Goal: Task Accomplishment & Management: Manage account settings

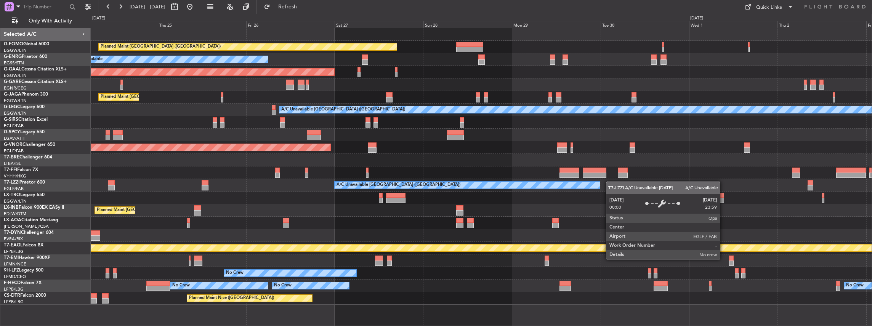
click at [576, 182] on div "A/C Unavailable [GEOGRAPHIC_DATA] ([GEOGRAPHIC_DATA])" at bounding box center [481, 185] width 781 height 13
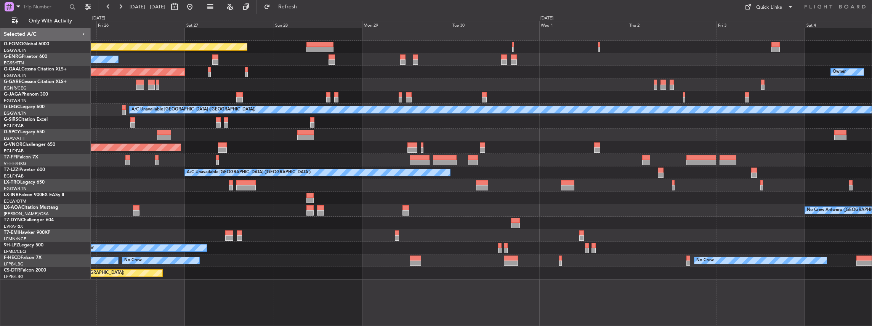
click at [523, 138] on div "Planned Maint [GEOGRAPHIC_DATA] ([GEOGRAPHIC_DATA]) A/C Unavailable Planned [GE…" at bounding box center [481, 154] width 781 height 252
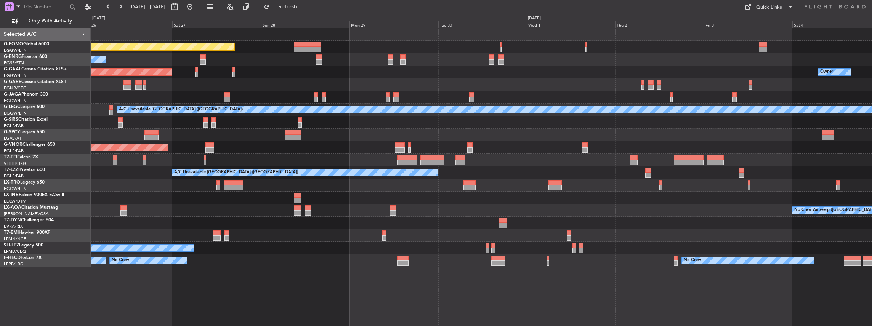
click at [469, 135] on div at bounding box center [481, 135] width 781 height 13
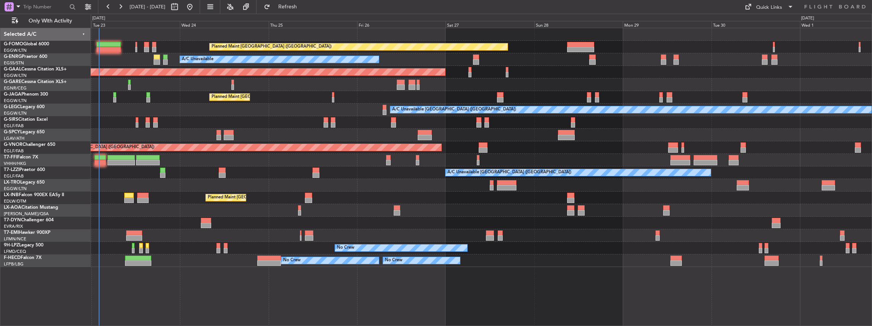
click at [557, 230] on div "Planned Maint [GEOGRAPHIC_DATA] ([GEOGRAPHIC_DATA]) A/C Unavailable AOG Maint […" at bounding box center [481, 147] width 781 height 239
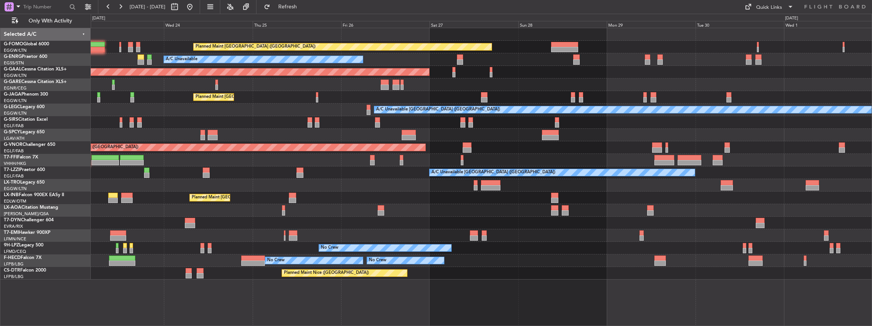
click at [828, 189] on div at bounding box center [481, 185] width 781 height 13
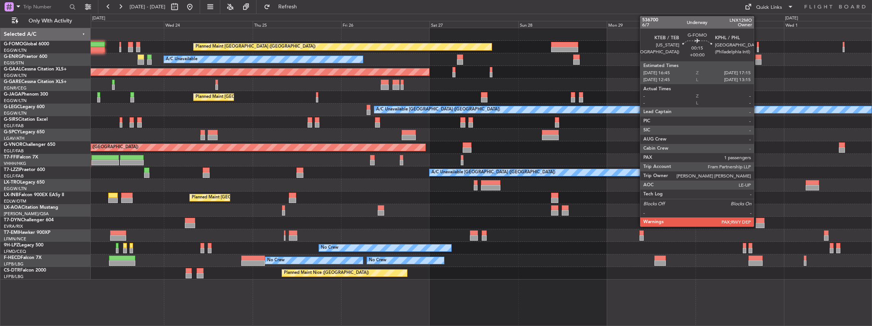
click at [758, 45] on div at bounding box center [758, 44] width 2 height 5
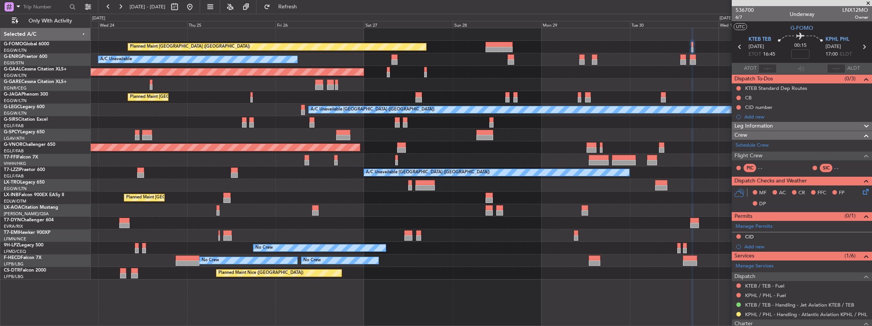
click at [630, 213] on div "No Crew Antwerp ([GEOGRAPHIC_DATA]) No [GEOGRAPHIC_DATA] ([GEOGRAPHIC_DATA])" at bounding box center [481, 210] width 781 height 13
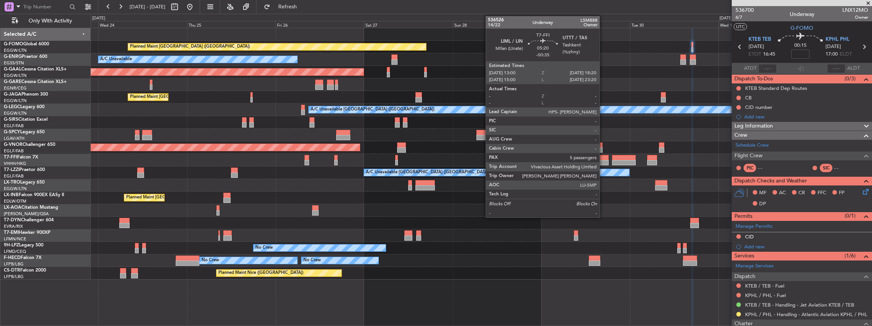
click at [603, 159] on div at bounding box center [599, 157] width 20 height 5
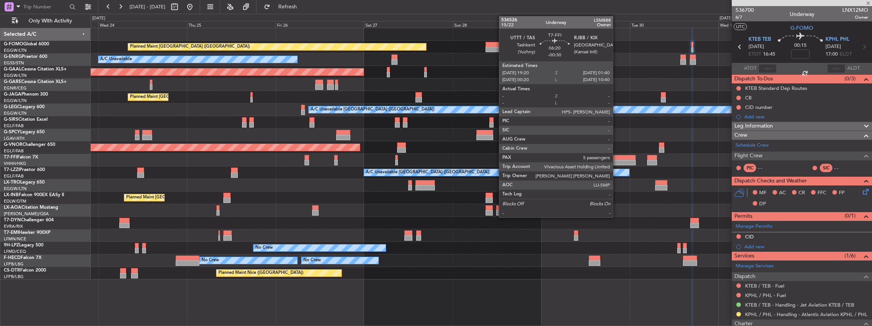
type input "-00:35"
type input "5"
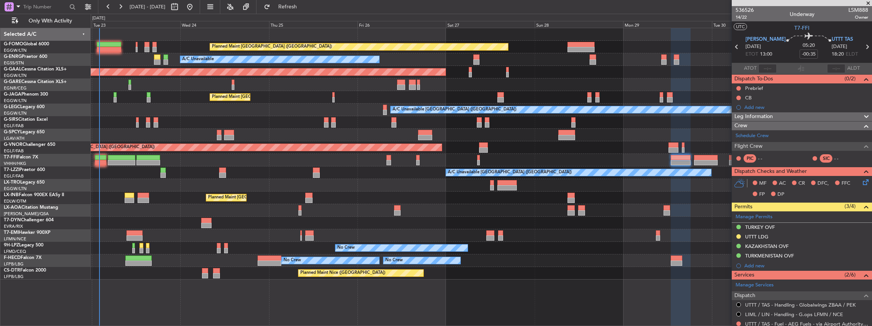
click at [727, 197] on div "Planned Maint [GEOGRAPHIC_DATA] ([GEOGRAPHIC_DATA])" at bounding box center [481, 198] width 781 height 13
click at [695, 229] on div "Planned Maint [GEOGRAPHIC_DATA]" at bounding box center [481, 235] width 781 height 13
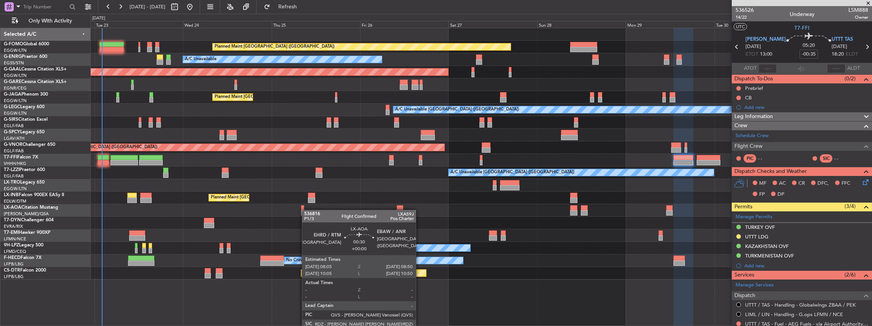
click at [303, 214] on div "No Crew Nice ([GEOGRAPHIC_DATA])" at bounding box center [481, 210] width 781 height 13
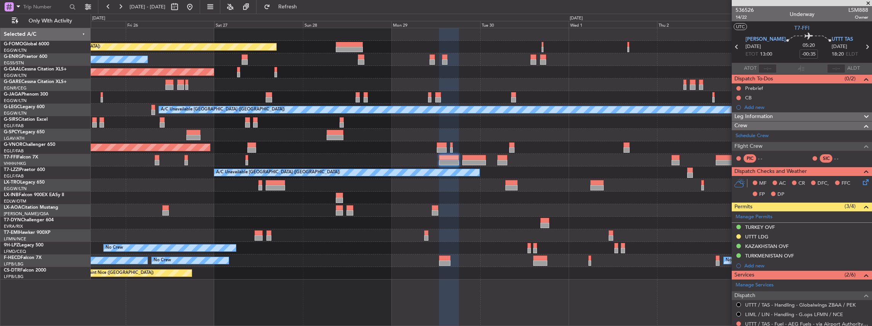
click at [444, 212] on div "Planned Maint [GEOGRAPHIC_DATA] ([GEOGRAPHIC_DATA]) A/C Unavailable Planned [GE…" at bounding box center [481, 154] width 781 height 252
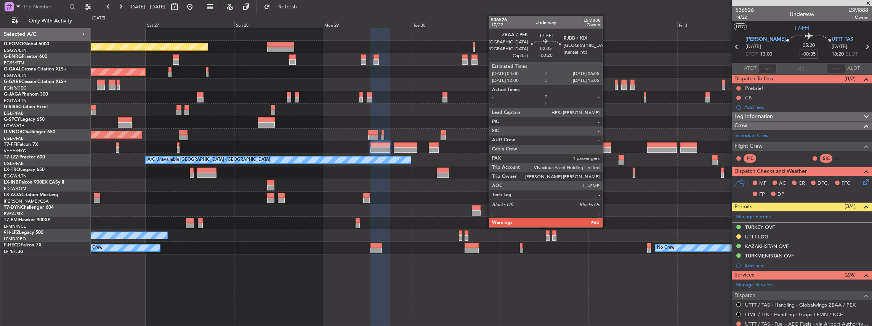
click at [606, 149] on div at bounding box center [607, 150] width 8 height 5
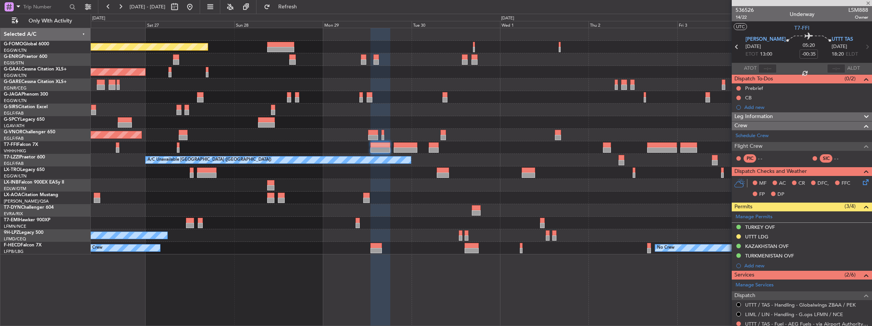
type input "-00:20"
type input "1"
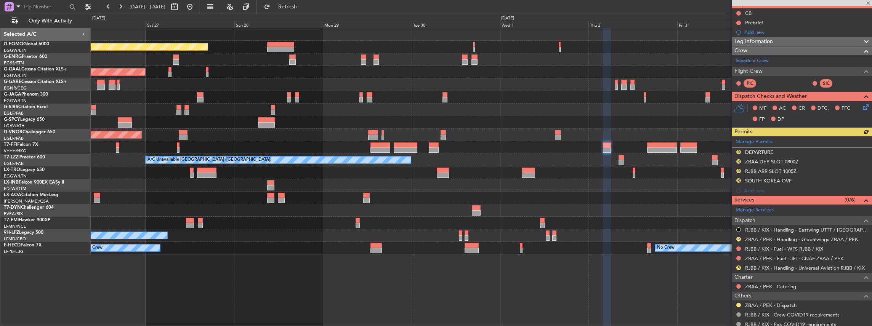
scroll to position [76, 0]
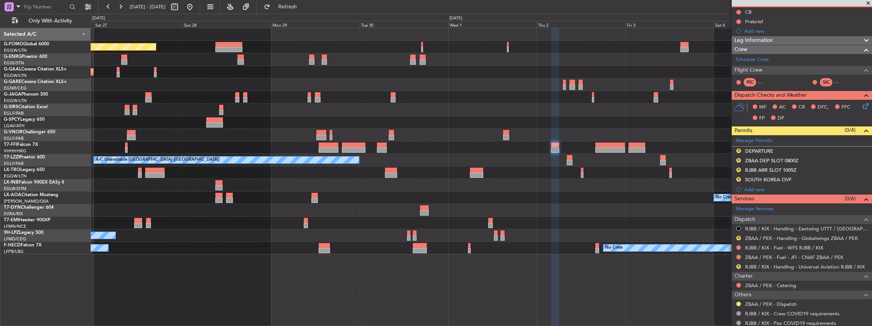
click at [623, 217] on div "Planned Maint [GEOGRAPHIC_DATA] ([GEOGRAPHIC_DATA]) A/C Unavailable Owner Plann…" at bounding box center [481, 141] width 781 height 226
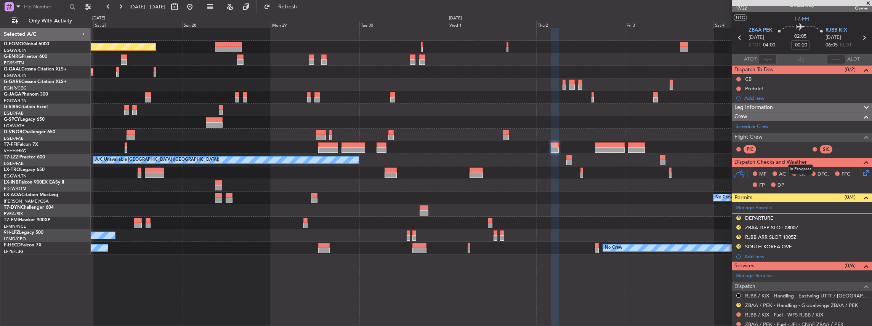
scroll to position [0, 0]
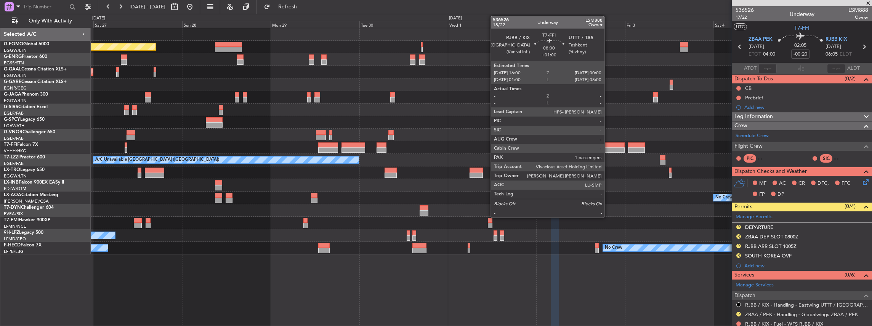
click at [608, 144] on div at bounding box center [610, 145] width 30 height 5
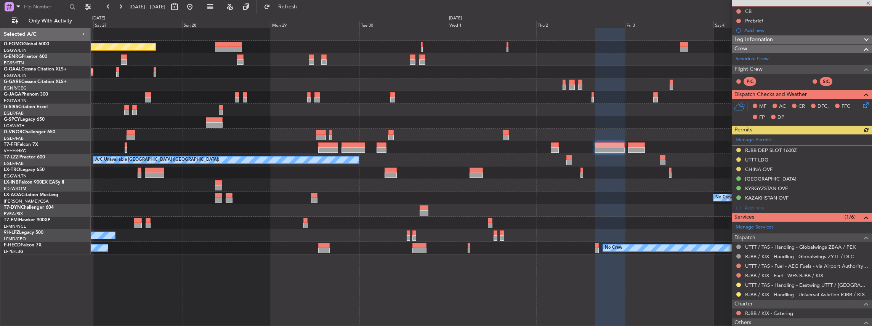
scroll to position [101, 0]
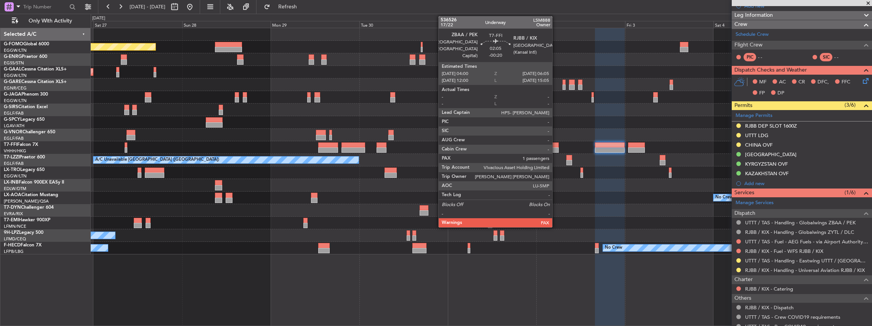
click at [556, 149] on div at bounding box center [555, 150] width 8 height 5
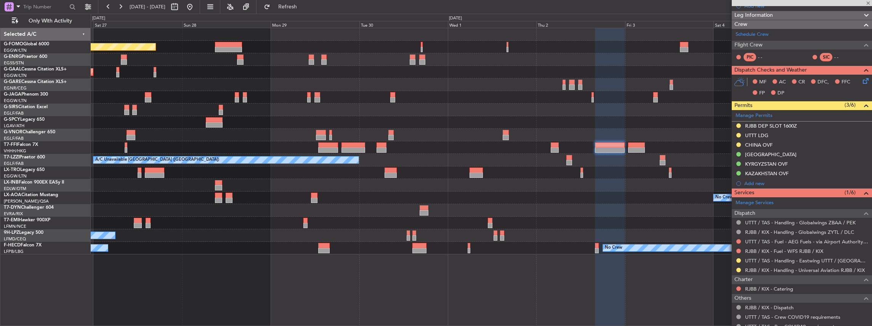
type input "-00:20"
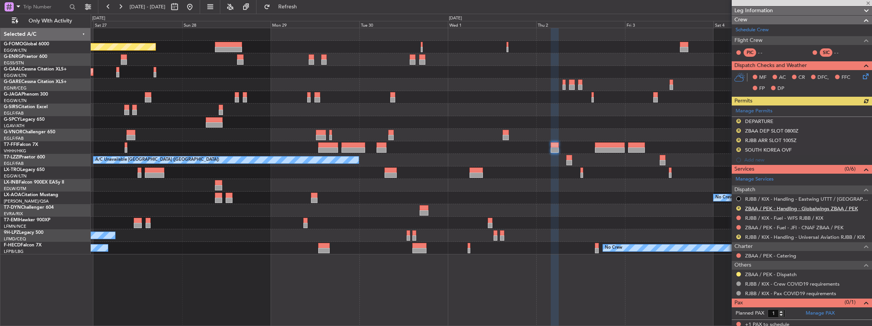
scroll to position [107, 0]
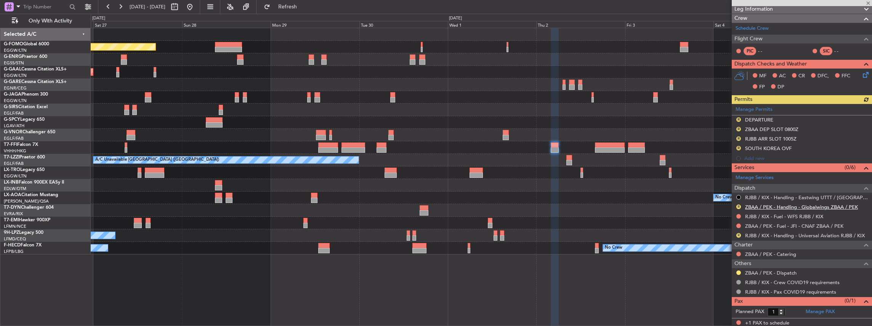
click at [776, 207] on link "ZBAA / PEK - Handling - Globalwings ZBAA / PEK" at bounding box center [801, 207] width 113 height 6
click at [304, 6] on span "Refresh" at bounding box center [288, 6] width 32 height 5
click at [781, 234] on link "RJBB / KIX - Handling - Universal Aviation RJBB / KIX" at bounding box center [805, 236] width 120 height 6
click at [303, 6] on span "Refresh" at bounding box center [288, 6] width 32 height 5
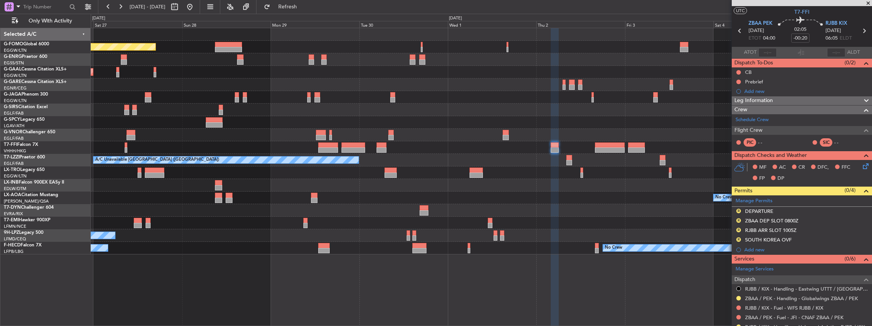
scroll to position [0, 0]
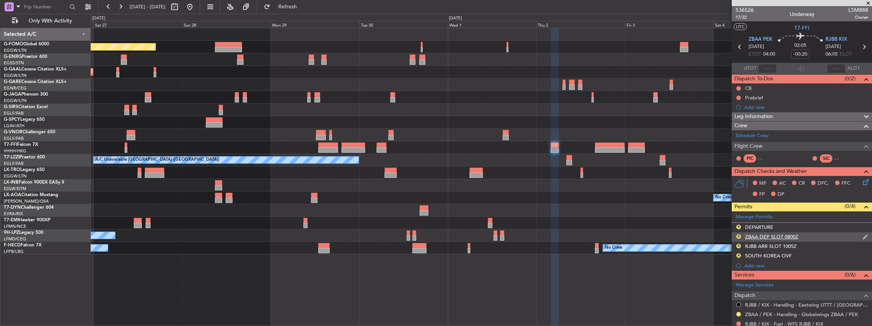
click at [816, 236] on div "R ZBAA DEP SLOT 0800Z" at bounding box center [802, 238] width 140 height 10
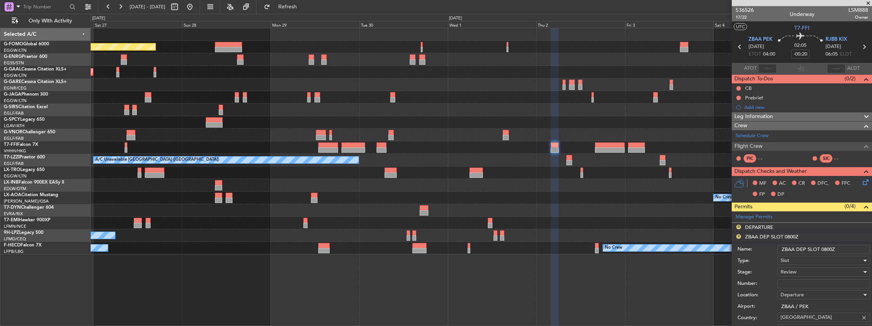
click at [826, 248] on input "ZBAA DEP SLOT 0800Z" at bounding box center [824, 249] width 93 height 9
type input "ZBAA DEP SLOT 0400Z"
click at [789, 271] on span "Review" at bounding box center [789, 272] width 16 height 7
click at [802, 309] on span "Requested" at bounding box center [822, 308] width 82 height 11
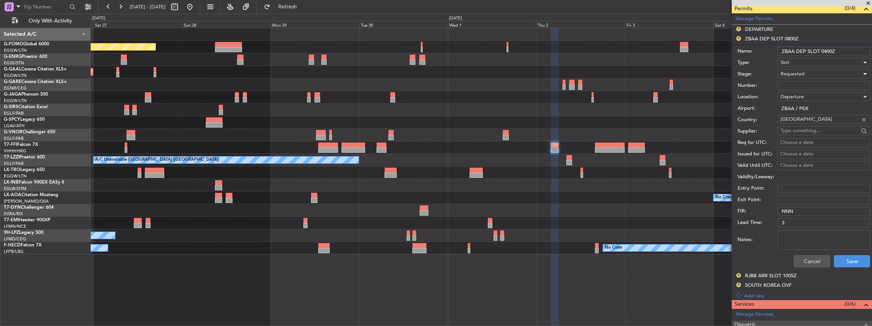
scroll to position [229, 0]
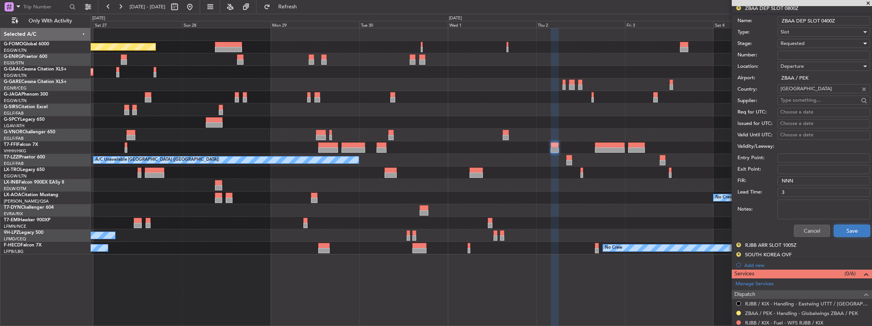
click at [851, 227] on button "Save" at bounding box center [852, 231] width 36 height 12
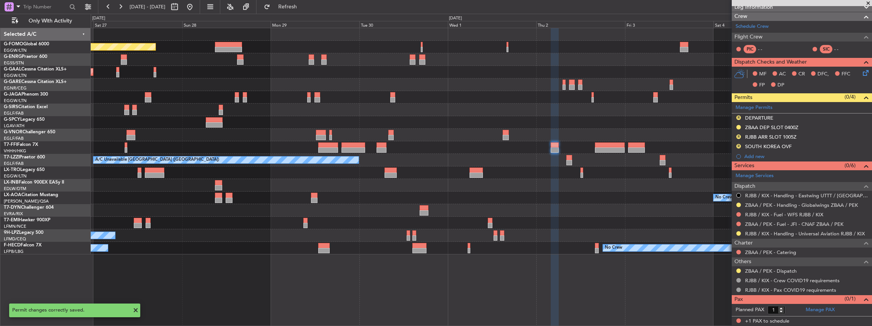
scroll to position [1, 0]
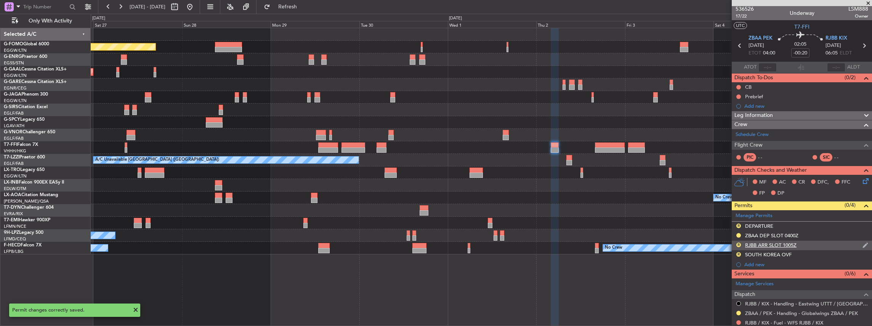
click at [812, 242] on div "R RJBB ARR SLOT 1005Z" at bounding box center [802, 246] width 140 height 10
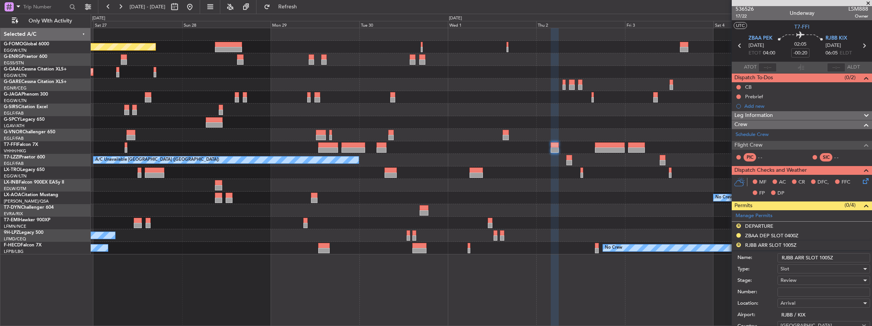
drag, startPoint x: 825, startPoint y: 257, endPoint x: 820, endPoint y: 258, distance: 5.0
click at [820, 258] on input "RJBB ARR SLOT 1005Z" at bounding box center [824, 257] width 93 height 9
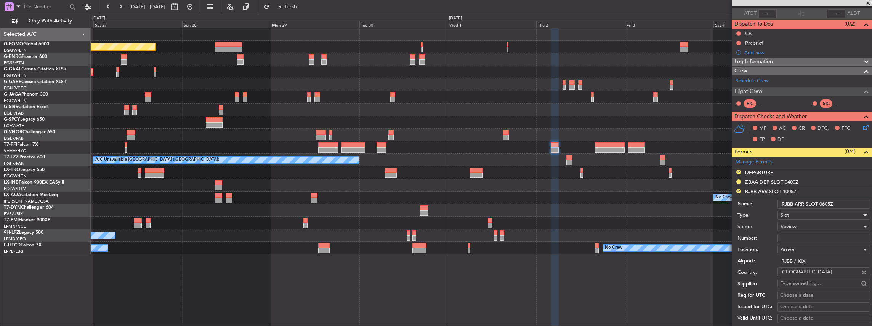
scroll to position [154, 0]
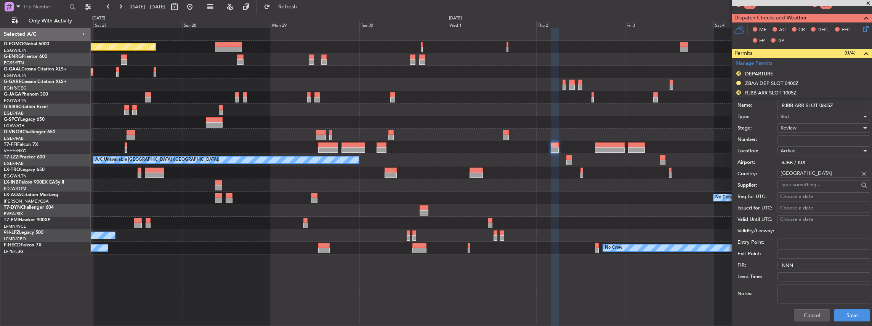
type input "RJBB ARR SLOT 0605Z"
click at [802, 127] on div "Review" at bounding box center [821, 127] width 81 height 11
click at [807, 178] on span "Requested" at bounding box center [822, 176] width 82 height 11
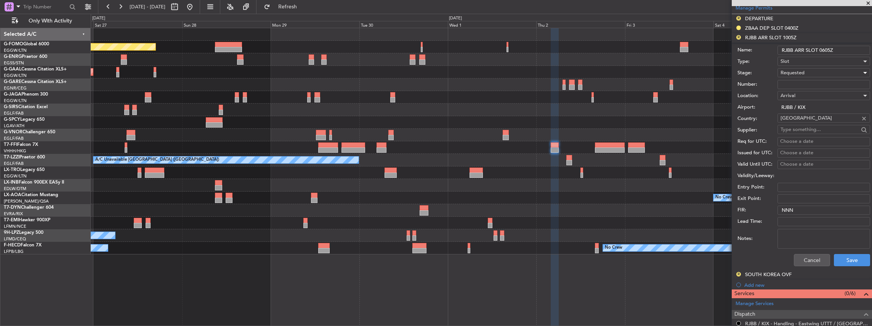
scroll to position [255, 0]
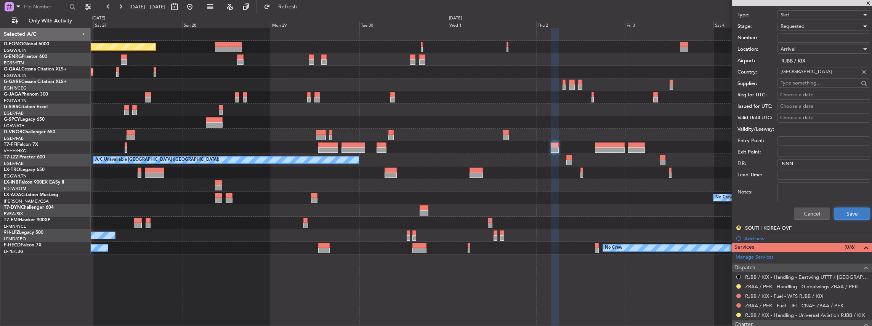
click at [844, 211] on button "Save" at bounding box center [852, 214] width 36 height 12
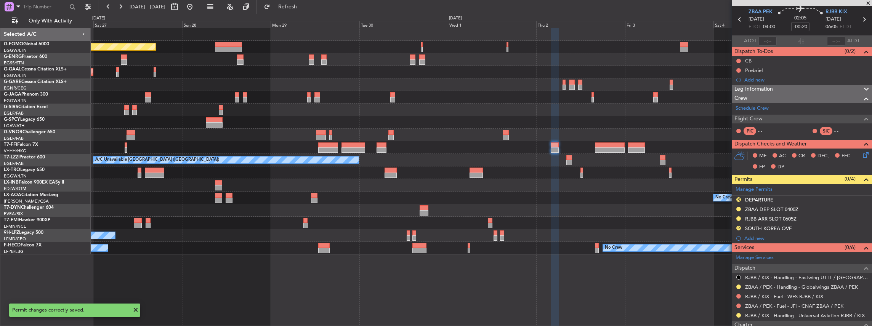
scroll to position [2, 0]
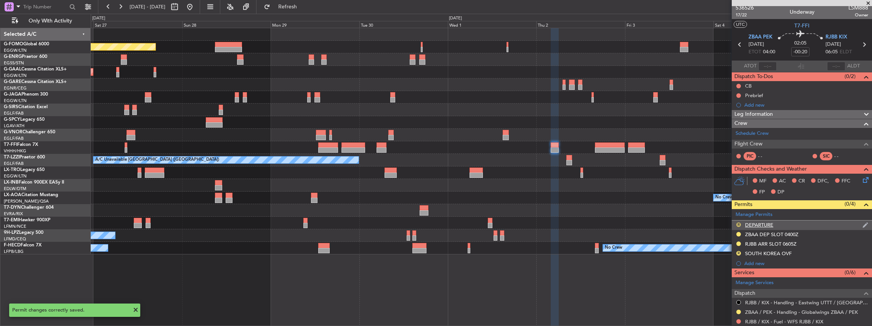
click at [738, 223] on button "R" at bounding box center [738, 225] width 5 height 5
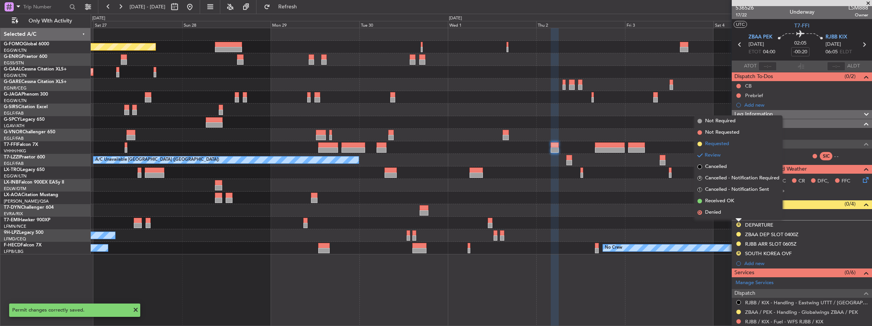
click at [728, 146] on span "Requested" at bounding box center [717, 144] width 24 height 8
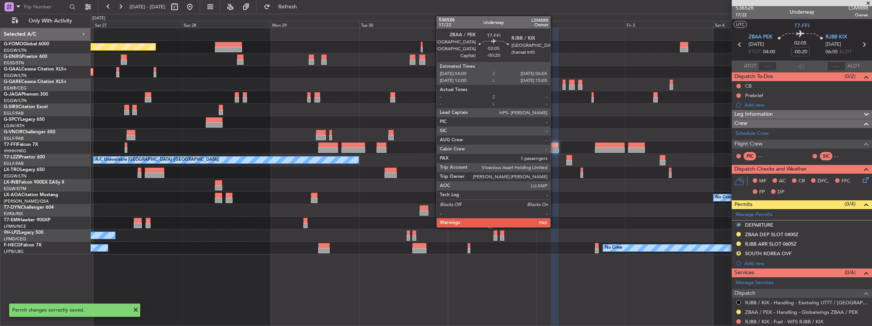
click at [554, 146] on div at bounding box center [555, 145] width 8 height 5
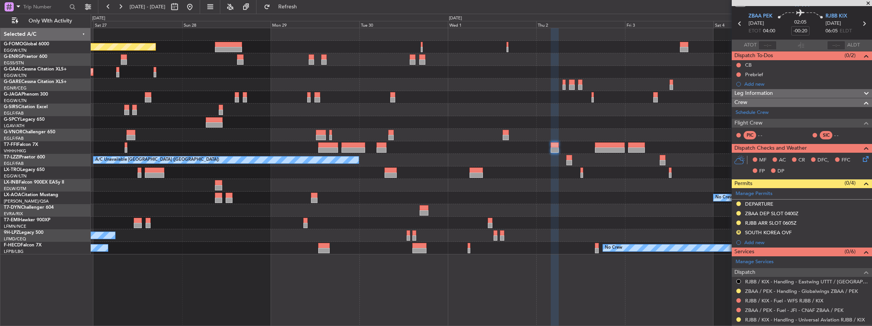
scroll to position [0, 0]
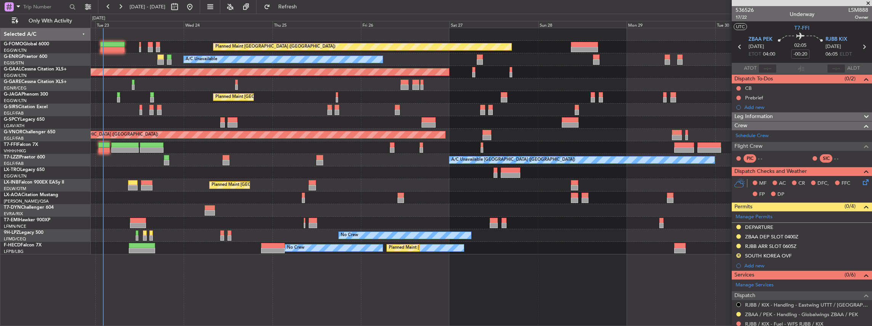
click at [577, 212] on div "Planned Maint [GEOGRAPHIC_DATA] ([GEOGRAPHIC_DATA]) A/C Unavailable AOG Maint […" at bounding box center [481, 141] width 781 height 226
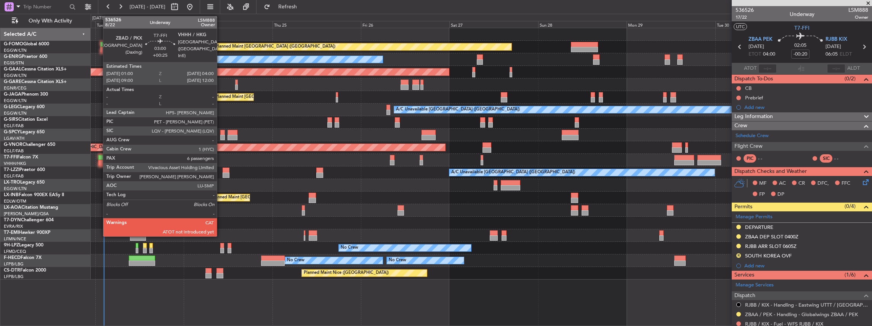
click at [99, 160] on div at bounding box center [103, 162] width 11 height 5
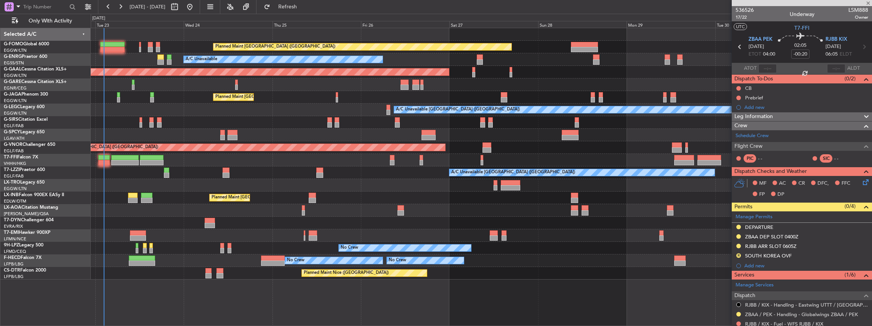
type input "+00:25"
type input "6"
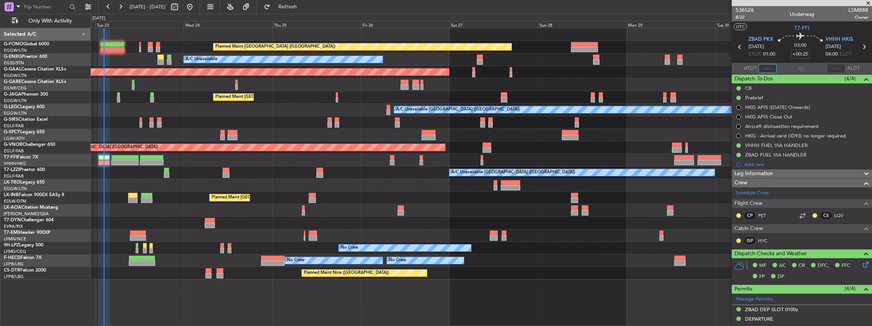
click at [769, 67] on input "text" at bounding box center [768, 68] width 18 height 9
type input "02:15"
click at [797, 64] on div at bounding box center [801, 68] width 9 height 9
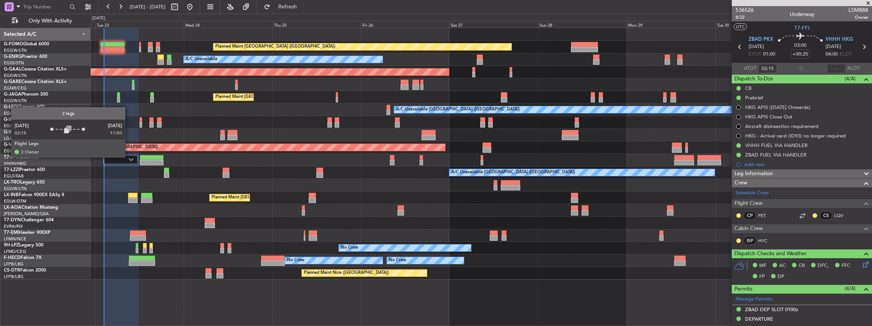
click at [129, 157] on div at bounding box center [120, 159] width 34 height 9
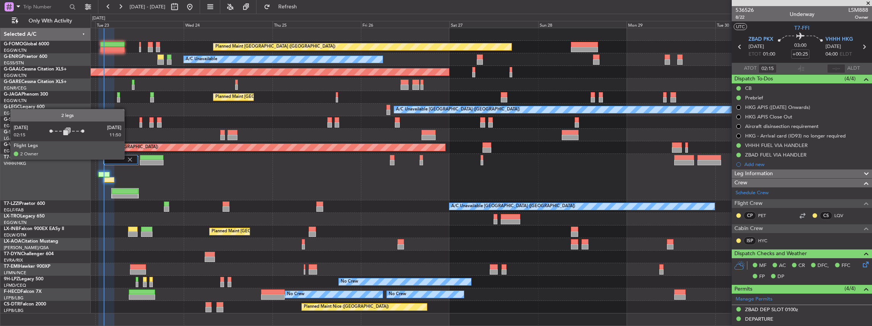
click at [128, 159] on img at bounding box center [130, 159] width 7 height 7
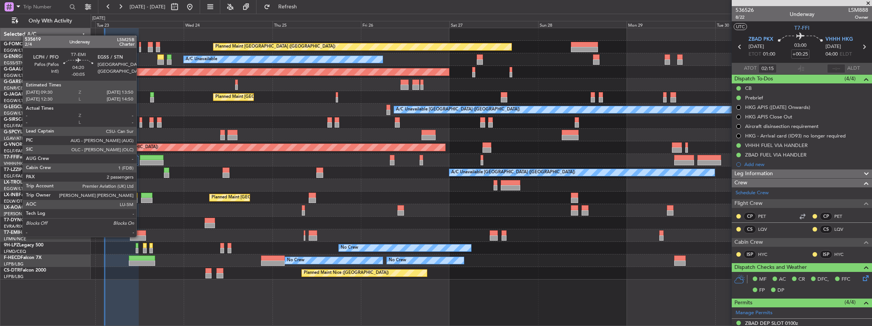
click at [140, 236] on div at bounding box center [138, 238] width 16 height 5
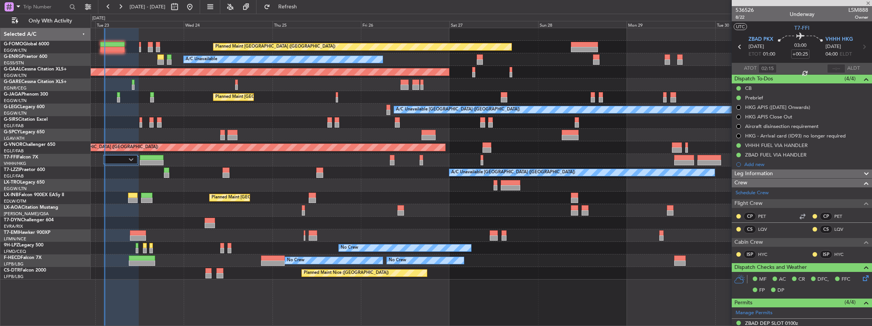
type input "-00:05"
type input "2"
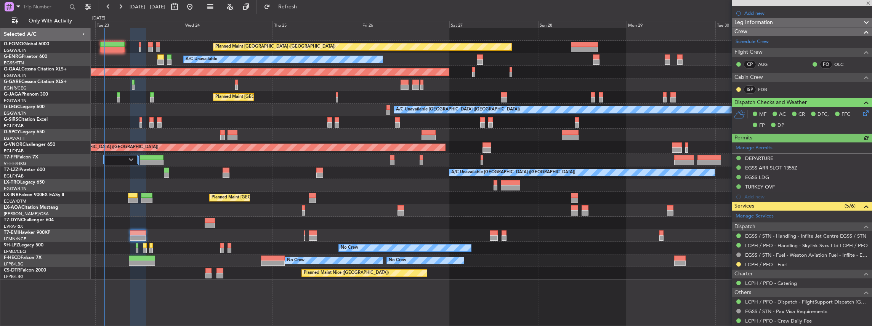
scroll to position [152, 0]
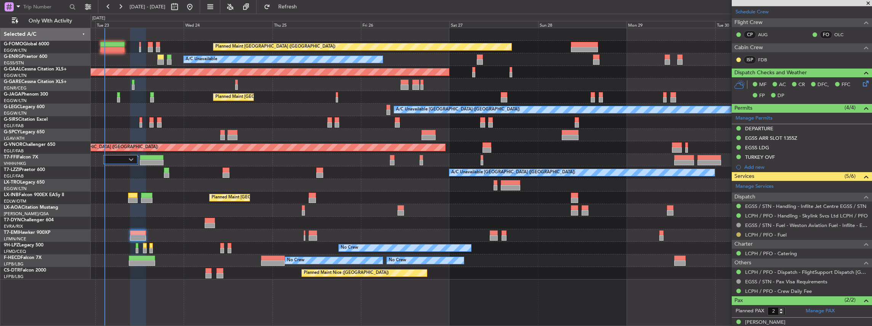
click at [739, 234] on button at bounding box center [738, 235] width 5 height 5
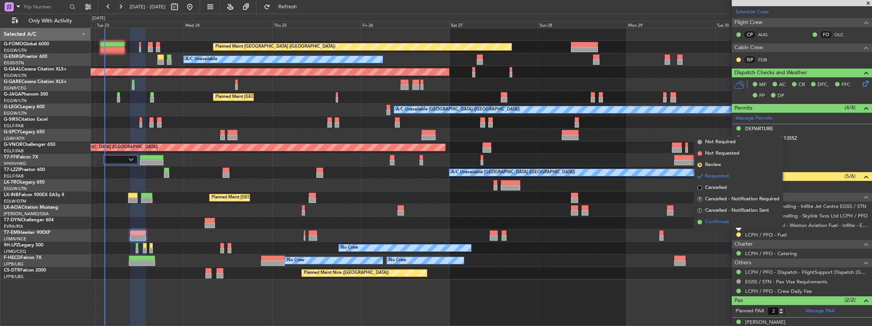
click at [722, 223] on span "Confirmed" at bounding box center [717, 222] width 24 height 8
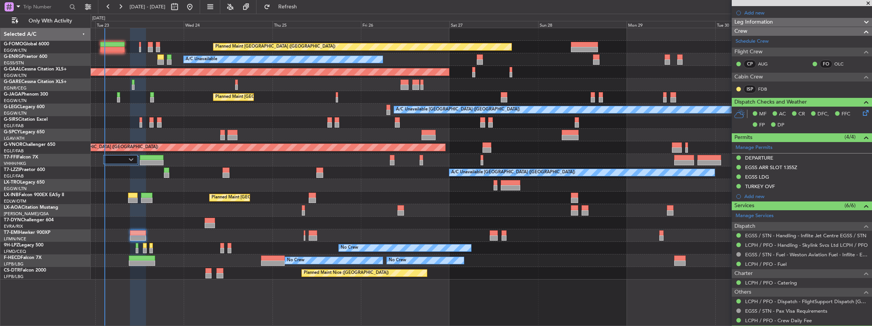
scroll to position [127, 0]
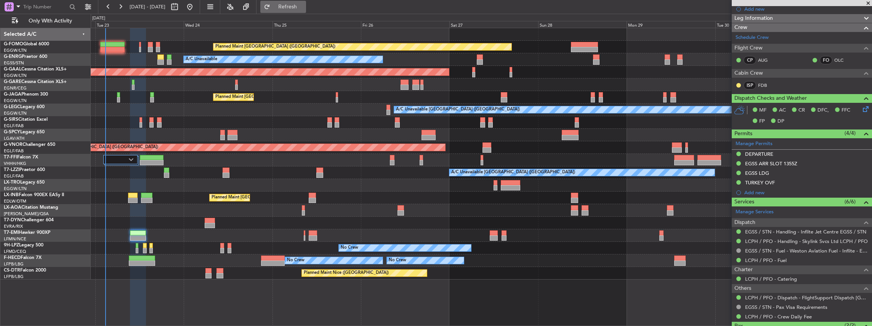
click at [304, 8] on span "Refresh" at bounding box center [288, 6] width 32 height 5
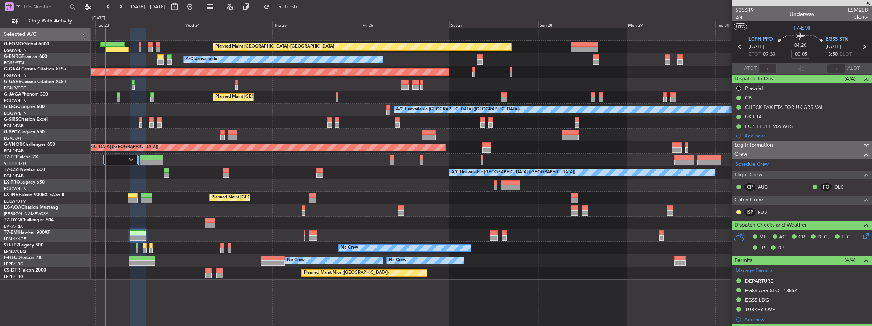
scroll to position [127, 0]
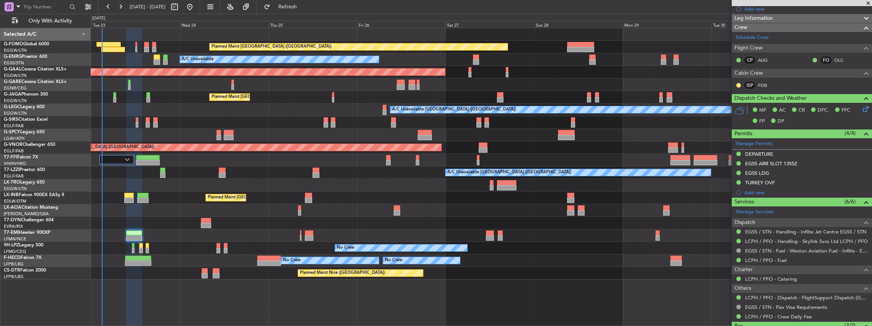
click at [569, 238] on div "Planned Maint London (Luton) A/C Unavailable AOG Maint London (Stansted) Planne…" at bounding box center [481, 154] width 781 height 252
click at [536, 196] on div "Planned Maint London (Luton) A/C Unavailable AOG Maint London (Stansted) Planne…" at bounding box center [481, 154] width 781 height 252
